Goal: Task Accomplishment & Management: Complete application form

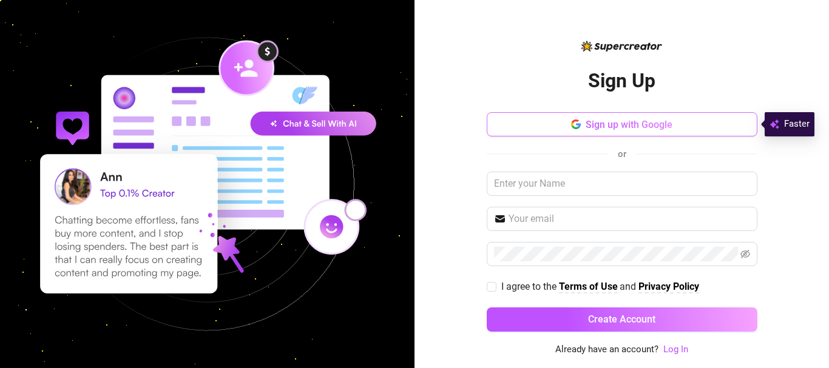
click at [546, 120] on button "Sign up with Google" at bounding box center [622, 124] width 271 height 24
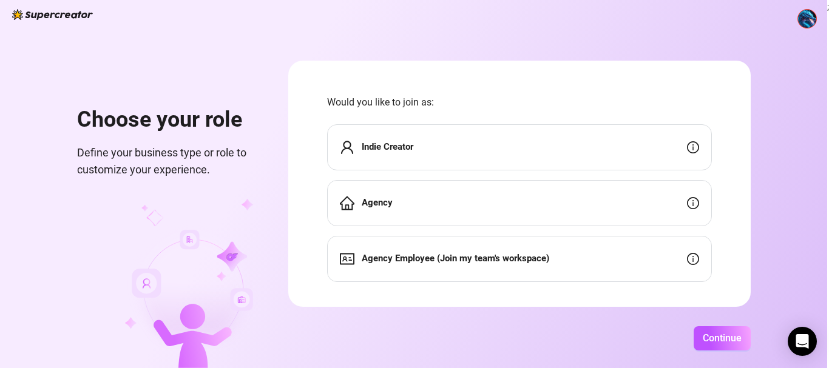
scroll to position [19, 0]
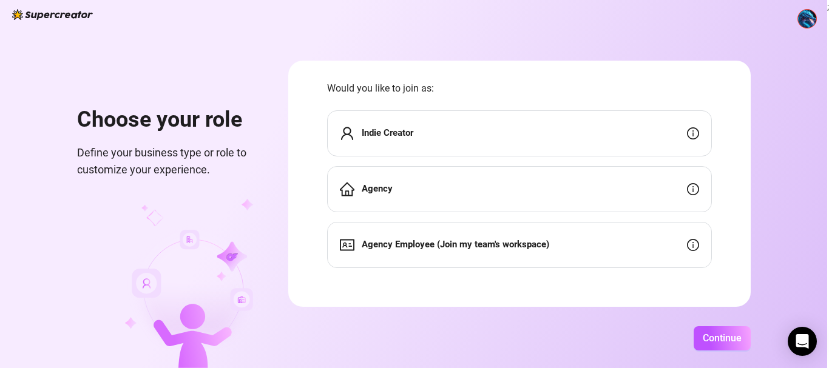
click at [751, 146] on div "Choose your role Define your business type or role to customize your experience…" at bounding box center [413, 184] width 827 height 368
click at [727, 335] on span "Continue" at bounding box center [722, 339] width 39 height 12
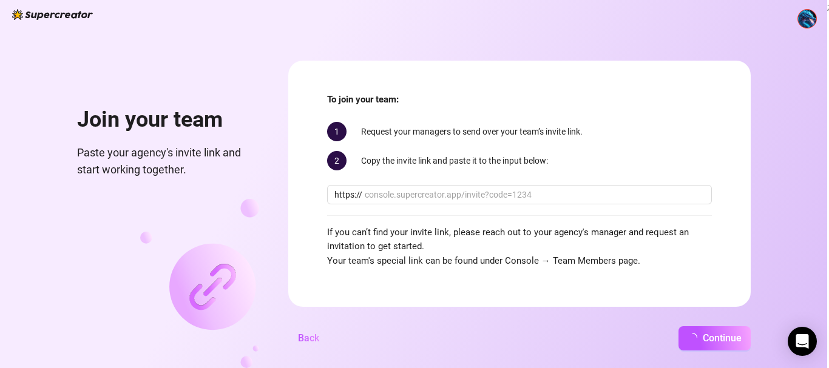
scroll to position [7, 0]
click at [721, 342] on span "Continue" at bounding box center [722, 339] width 39 height 12
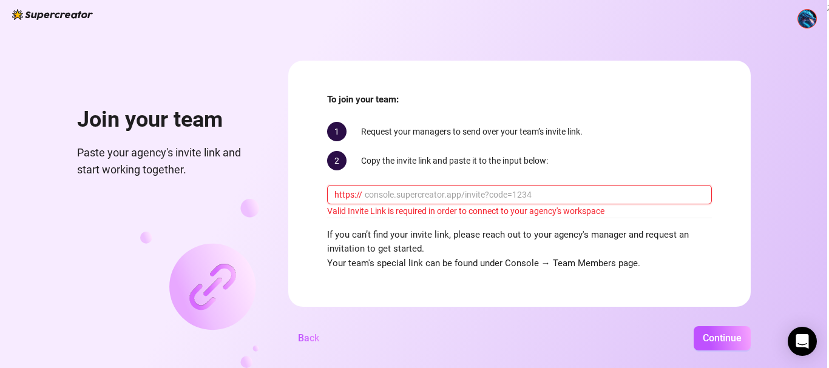
click at [508, 198] on input "text" at bounding box center [535, 194] width 340 height 13
type input "c"
click at [701, 336] on button "Continue" at bounding box center [722, 339] width 57 height 24
click at [708, 337] on span "Continue" at bounding box center [722, 339] width 39 height 12
click at [396, 194] on input "come to daddy" at bounding box center [535, 194] width 340 height 13
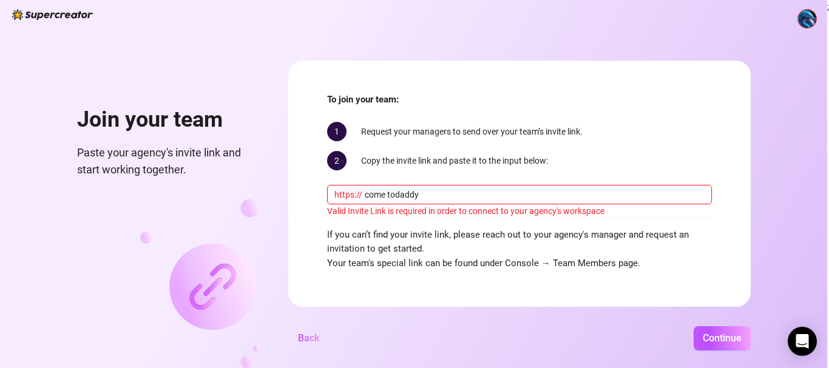
click at [386, 194] on input "come todaddy" at bounding box center [535, 194] width 340 height 13
click at [438, 196] on input "cometodaddy" at bounding box center [535, 194] width 340 height 13
type input "[DOMAIN_NAME]"
click at [694, 327] on button "Continue" at bounding box center [722, 339] width 57 height 24
click at [716, 343] on span "Continue" at bounding box center [722, 339] width 39 height 12
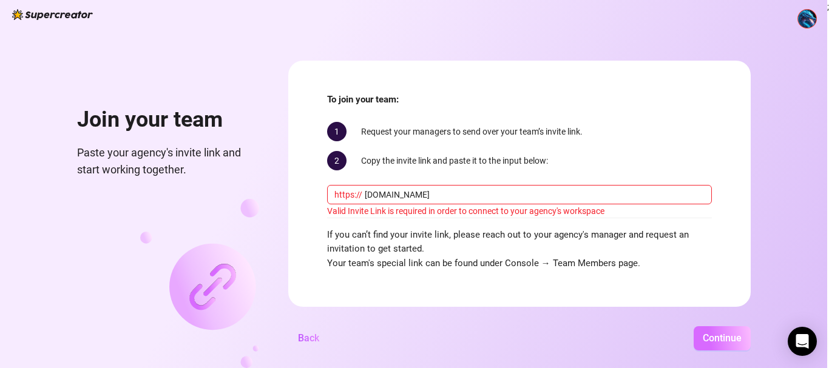
click at [710, 339] on span "Continue" at bounding box center [722, 339] width 39 height 12
